Goal: Book appointment/travel/reservation

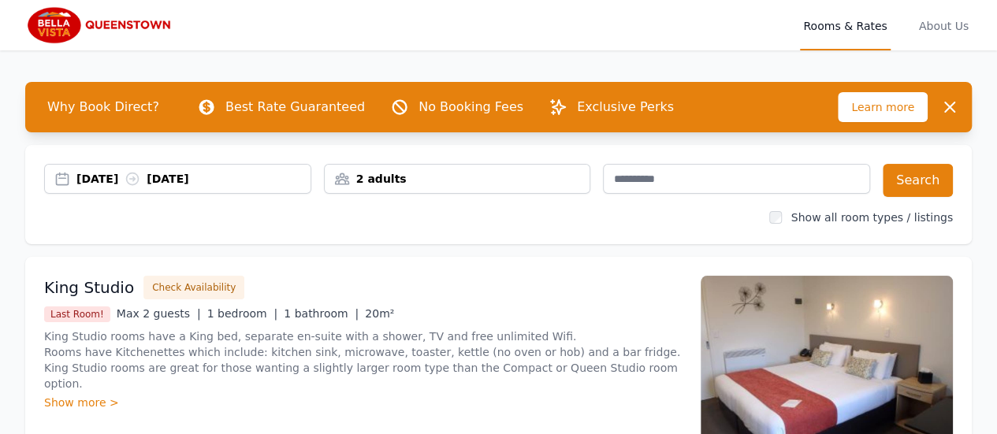
click at [377, 184] on div "2 adults" at bounding box center [458, 179] width 266 height 16
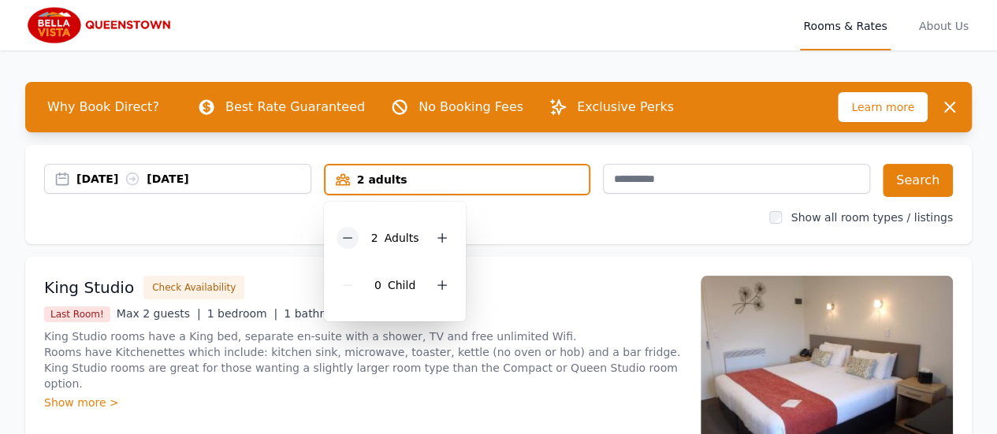
click at [354, 240] on icon at bounding box center [347, 238] width 13 height 13
click at [906, 182] on button "Search" at bounding box center [918, 180] width 70 height 33
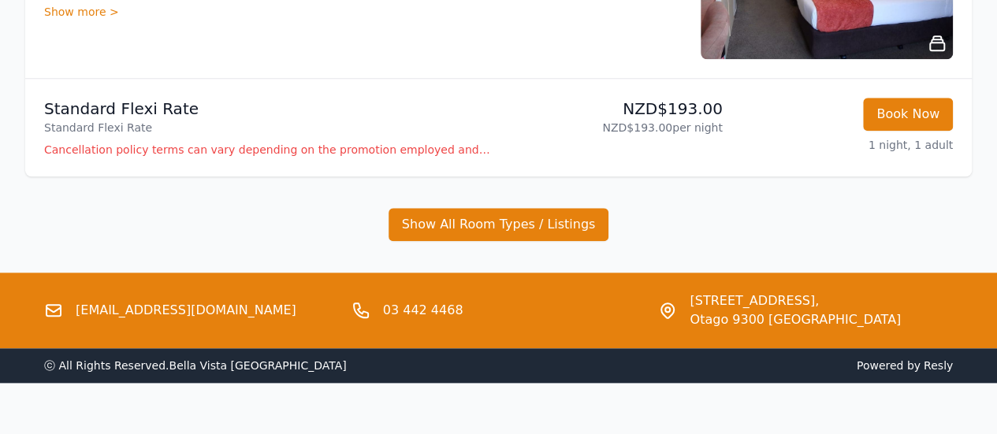
scroll to position [772, 0]
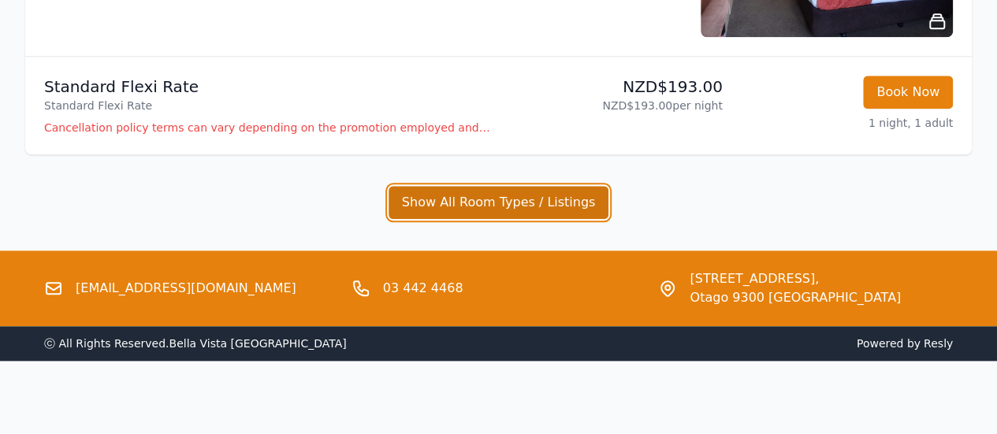
click at [473, 210] on button "Show All Room Types / Listings" at bounding box center [498, 202] width 221 height 33
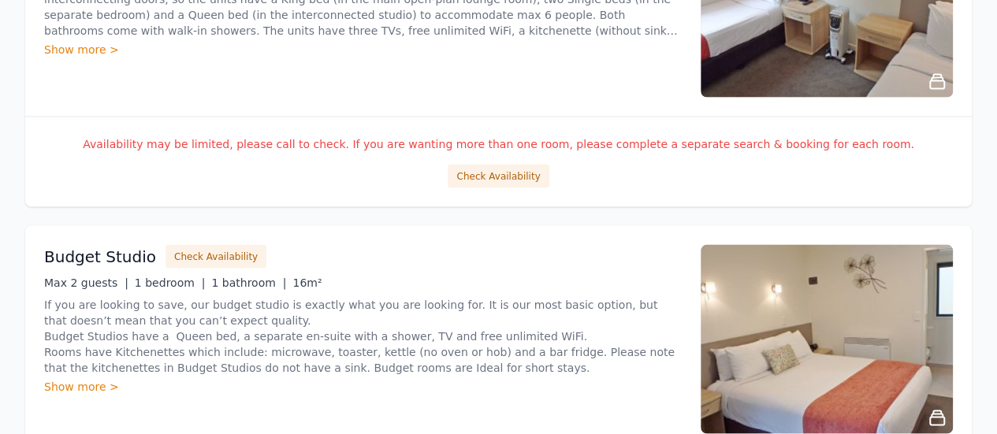
scroll to position [1481, 0]
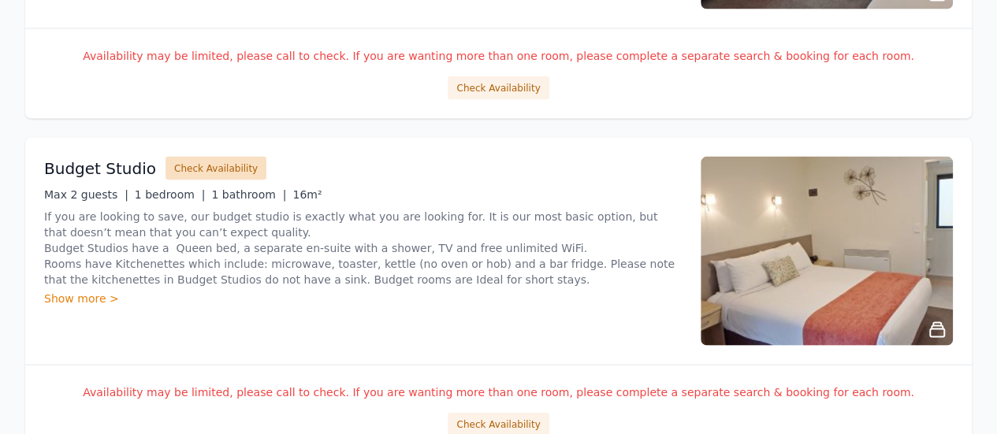
click at [233, 159] on button "Check Availability" at bounding box center [215, 168] width 101 height 24
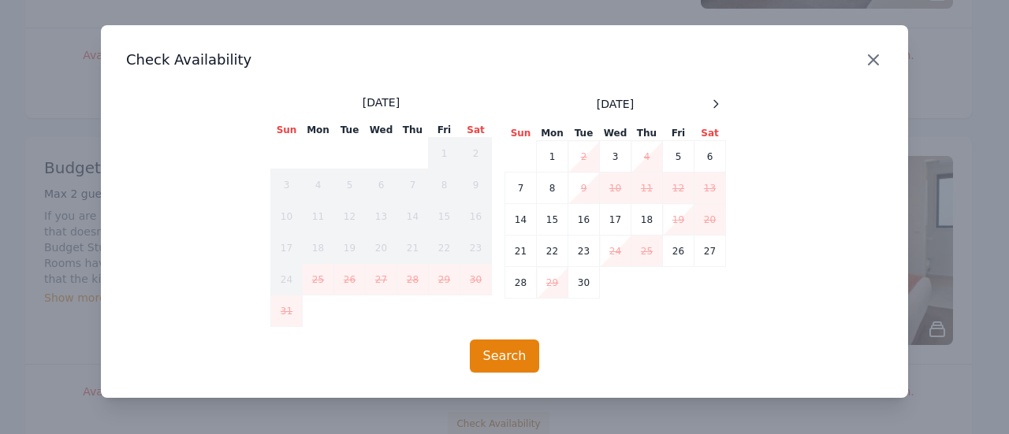
click at [870, 67] on icon "button" at bounding box center [873, 59] width 19 height 19
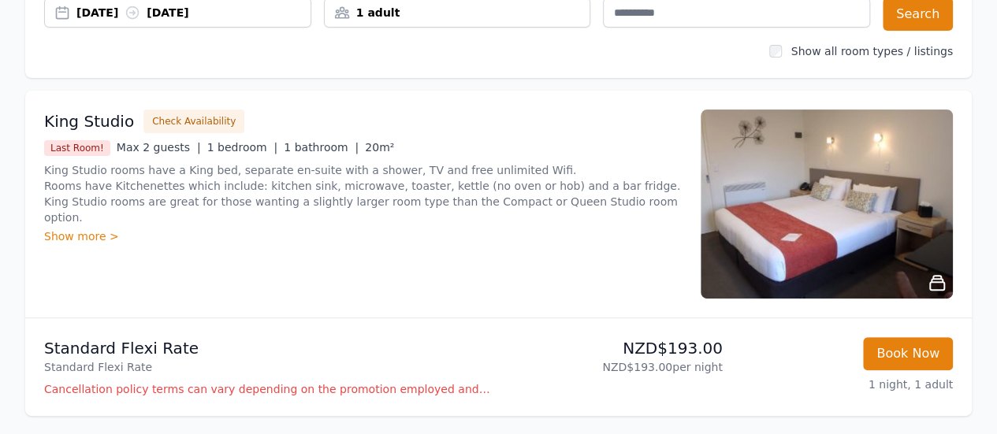
scroll to position [142, 0]
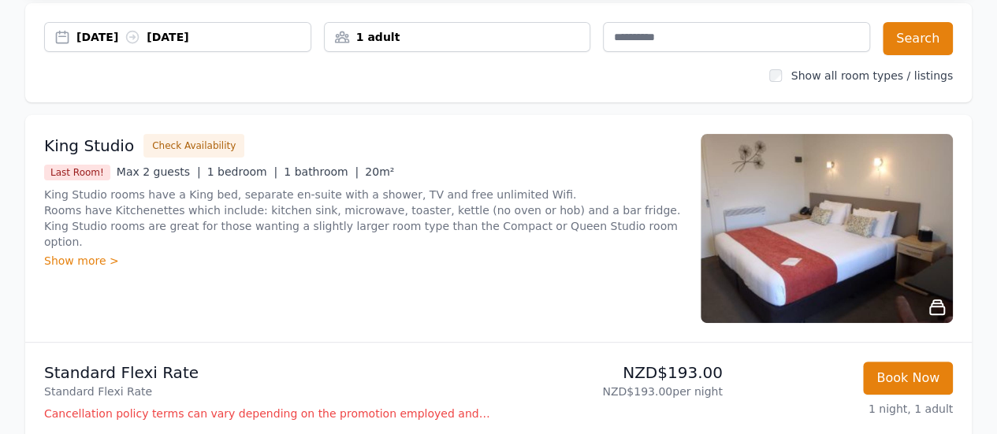
click at [85, 253] on div "Show more >" at bounding box center [362, 261] width 637 height 16
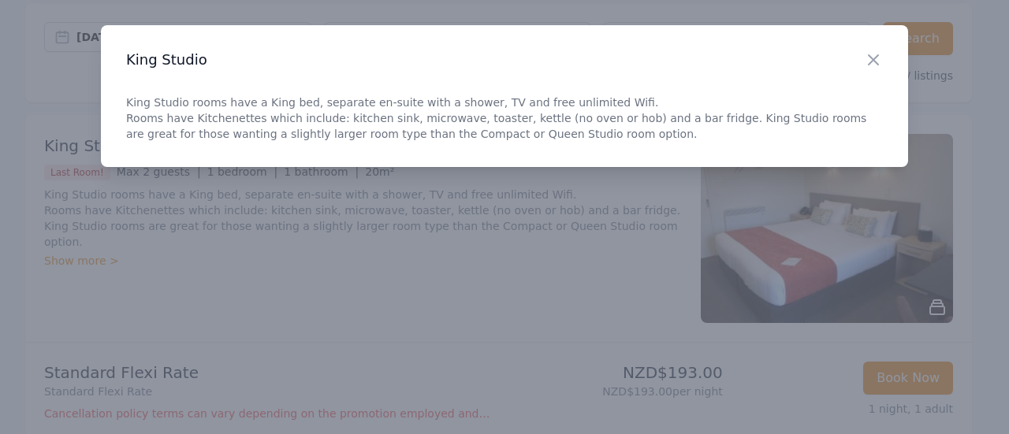
drag, startPoint x: 882, startPoint y: 62, endPoint x: 820, endPoint y: 135, distance: 95.0
click at [881, 62] on icon "button" at bounding box center [873, 59] width 19 height 19
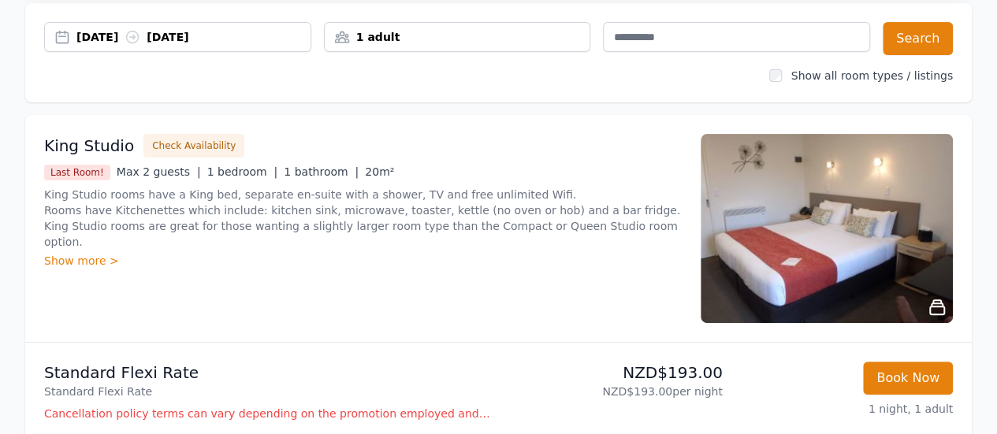
click at [917, 249] on img at bounding box center [826, 228] width 252 height 189
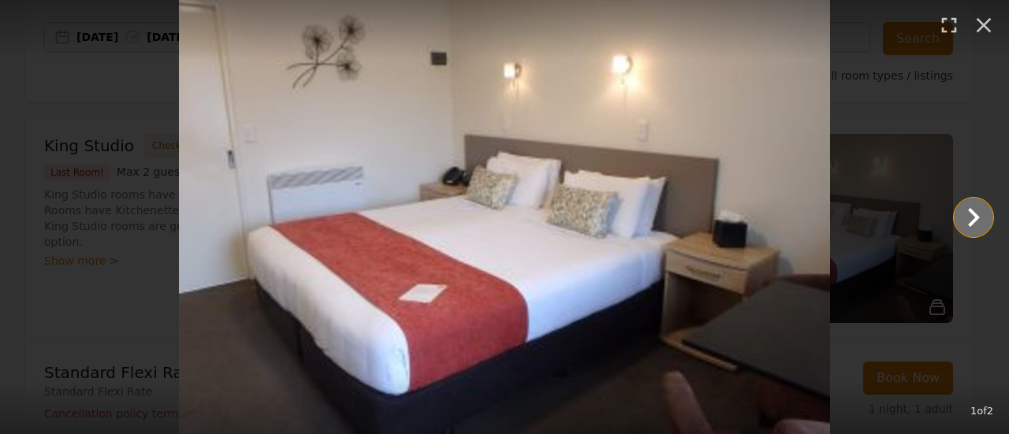
click at [972, 222] on icon "Show slide 2 of 2" at bounding box center [974, 217] width 12 height 19
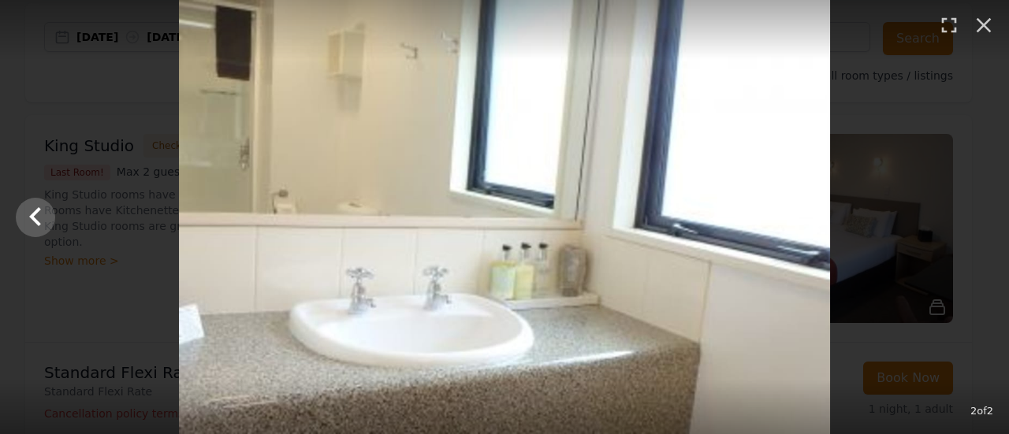
click at [972, 222] on div at bounding box center [504, 217] width 1009 height 434
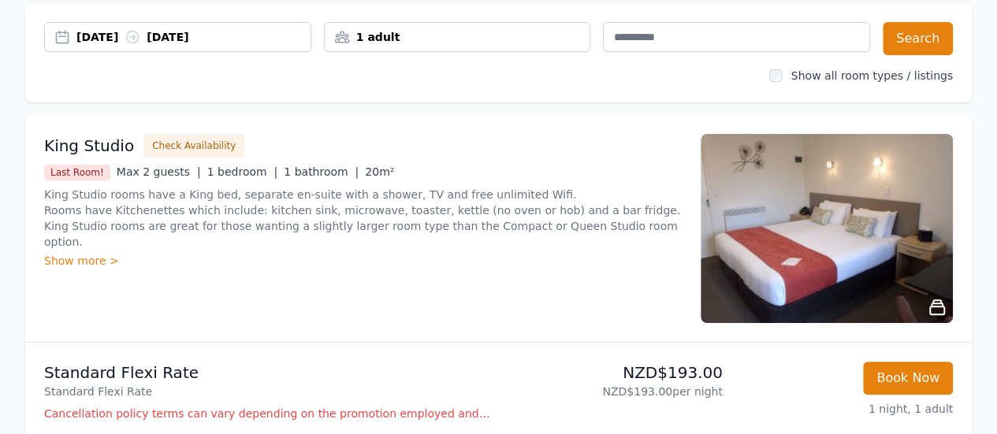
click at [946, 232] on img at bounding box center [826, 228] width 252 height 189
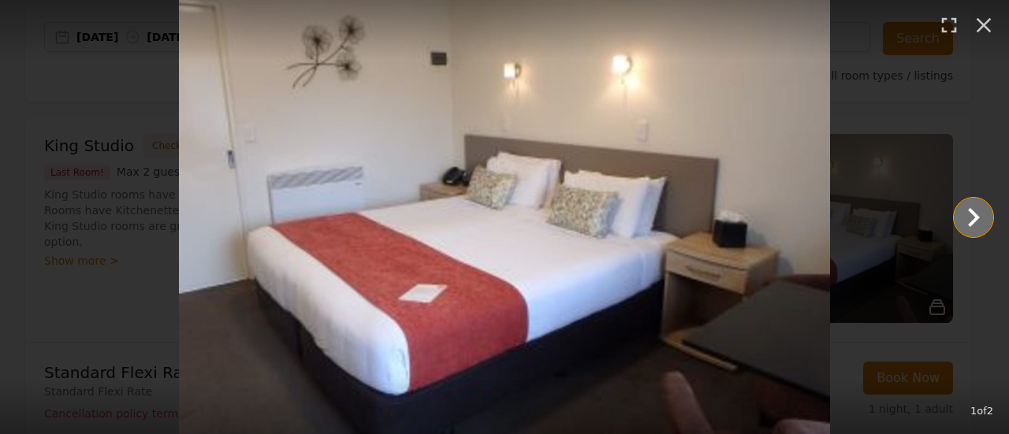
click at [979, 229] on icon "Show slide 2 of 2" at bounding box center [973, 218] width 38 height 38
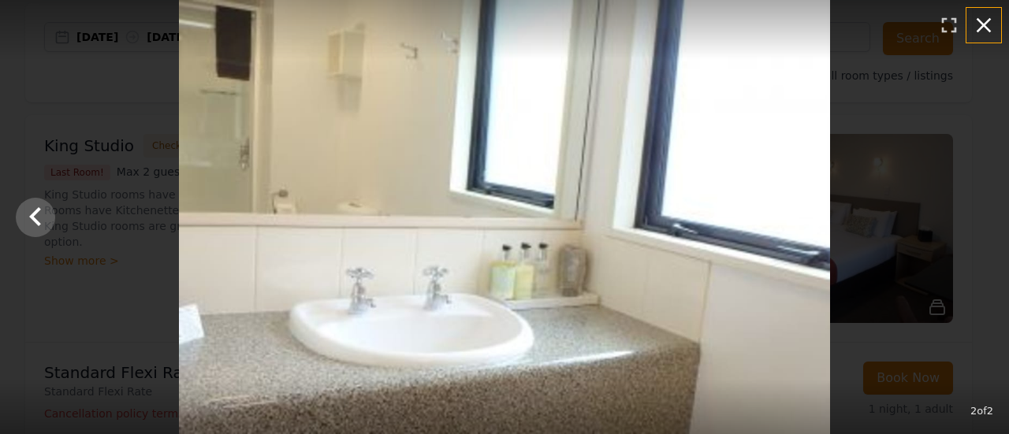
click at [981, 26] on icon "button" at bounding box center [983, 25] width 15 height 15
